Goal: Communication & Community: Answer question/provide support

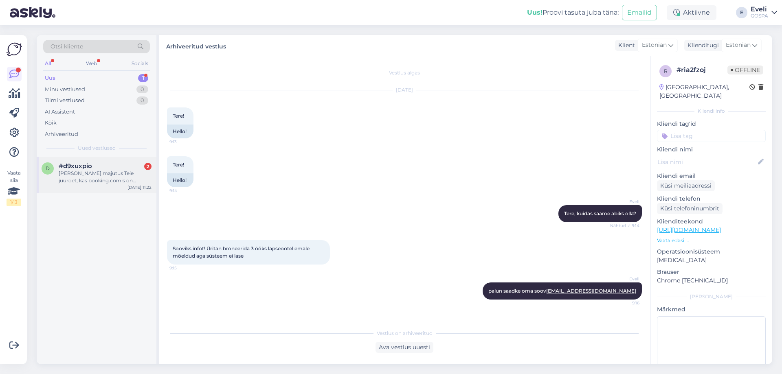
click at [103, 178] on div "[PERSON_NAME] majutus Teie juurdet, kas booking.comis on odavam (107.-)" at bounding box center [105, 177] width 93 height 15
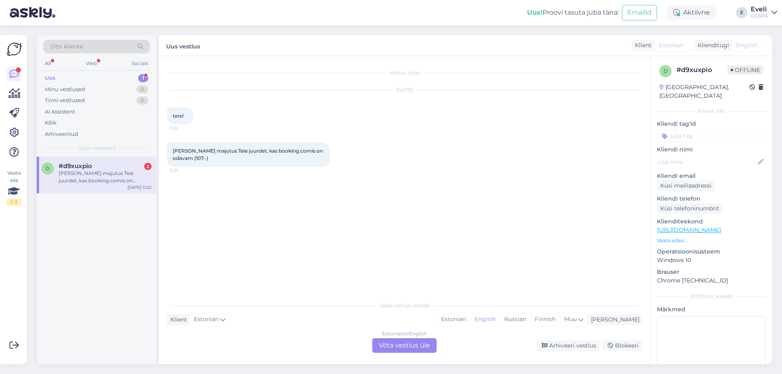
click at [384, 345] on div "Estonian to English Võta vestlus üle" at bounding box center [404, 345] width 64 height 15
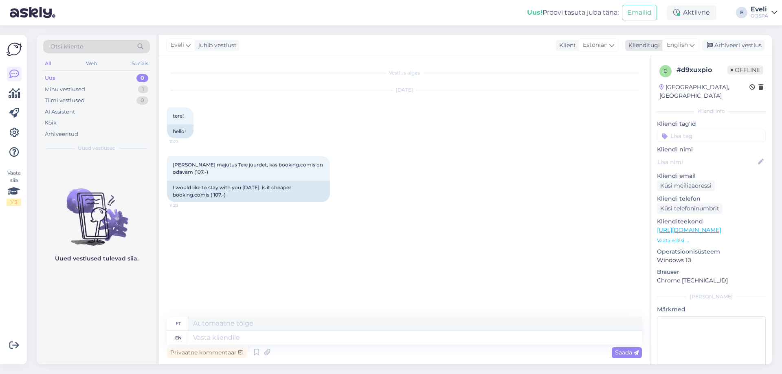
click at [680, 47] on span "English" at bounding box center [677, 45] width 21 height 9
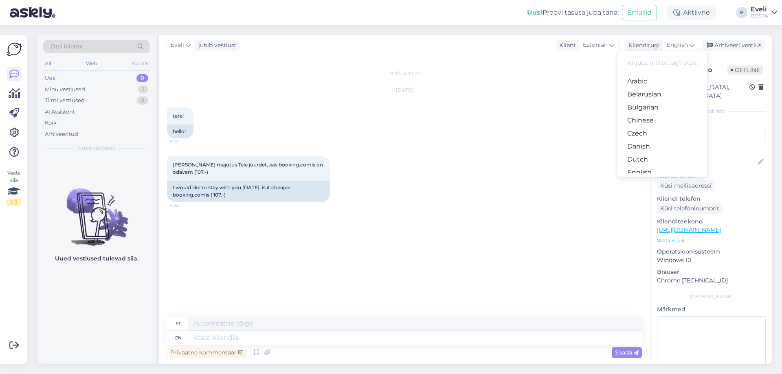
click at [650, 179] on link "Estonian" at bounding box center [663, 185] width 90 height 13
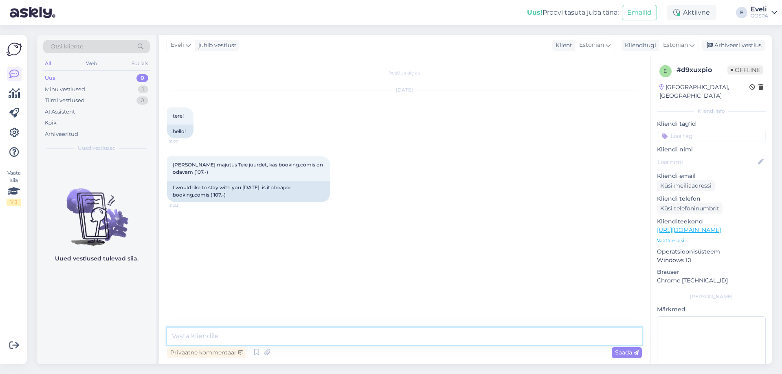
click at [215, 331] on textarea at bounding box center [404, 336] width 475 height 17
click at [324, 337] on textarea "Tere, Tänaseks pakume standard 2-le inimeseli, hinnaga 145 eurot/öö. Superior t…" at bounding box center [404, 336] width 475 height 17
type textarea "Tere, Tänaseks pakume standard 2-le inimesele , hinnaga 145 eurot/öö. Superior …"
click at [529, 337] on textarea "Tere, Tänaseks pakume standard 2-le inimesele , hinnaga 145 eurot/öö. Superior …" at bounding box center [404, 336] width 475 height 17
click at [612, 351] on div "Saada" at bounding box center [627, 352] width 30 height 11
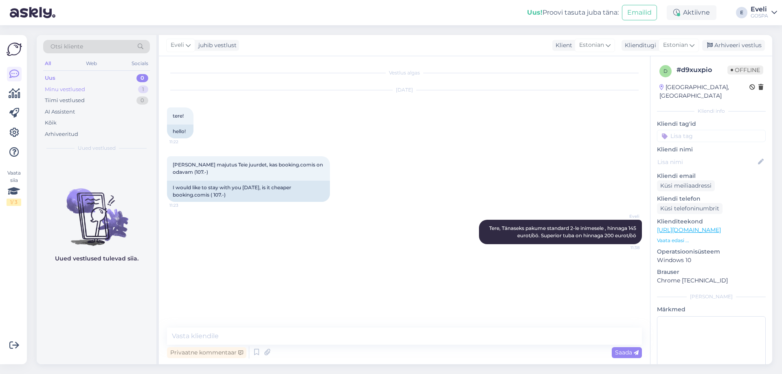
click at [89, 93] on div "Minu vestlused 1" at bounding box center [96, 89] width 107 height 11
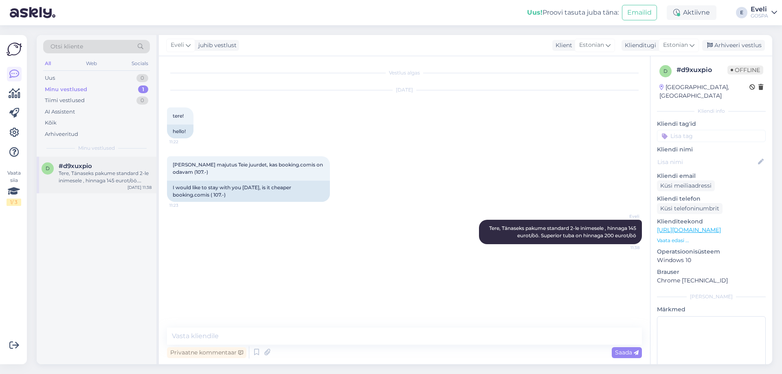
click at [95, 179] on div "Tere, Tänaseks pakume standard 2-le inimesele , hinnaga 145 eurot/öö. Superior …" at bounding box center [105, 177] width 93 height 15
